Goal: Find contact information: Find contact information

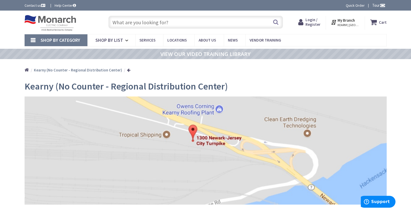
click at [354, 5] on link "Quick Order" at bounding box center [355, 5] width 19 height 5
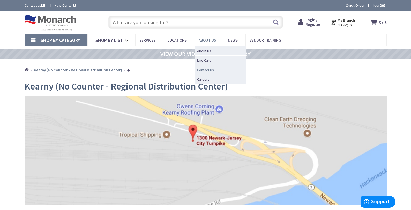
click at [213, 71] on link "Contact Us" at bounding box center [220, 70] width 52 height 10
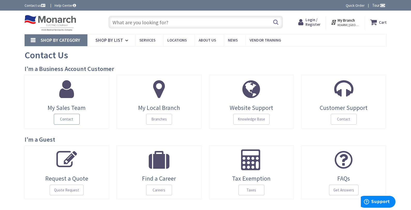
click at [68, 117] on span "Contact" at bounding box center [67, 119] width 26 height 11
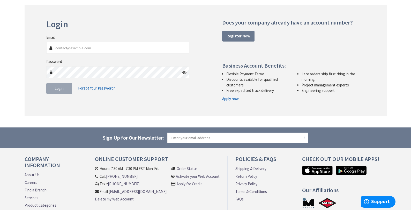
scroll to position [101, 0]
